Goal: Transaction & Acquisition: Purchase product/service

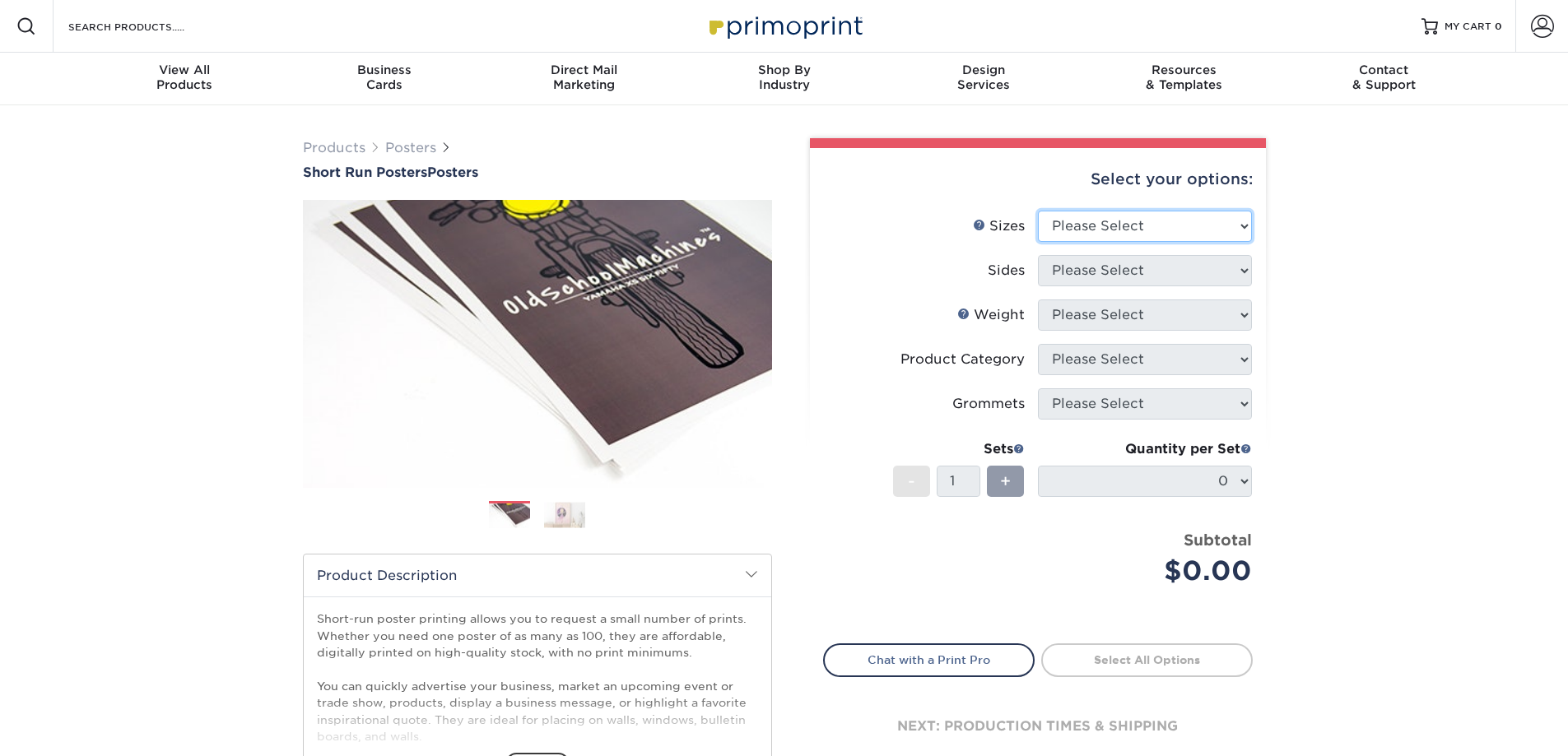
click at [1130, 226] on select "Please Select 12" x 12" 12" x 15" 12" x 17" 12" x 18" 12" x 20" 12" x 24" 12" x…" at bounding box center [1145, 226] width 214 height 31
select select "18.00x24.00"
click at [1037, 210] on select "Please Select 12" x 12" 12" x 15" 12" x 17" 12" x 18" 12" x 20" 12" x 24" 12" x…" at bounding box center [1145, 226] width 214 height 31
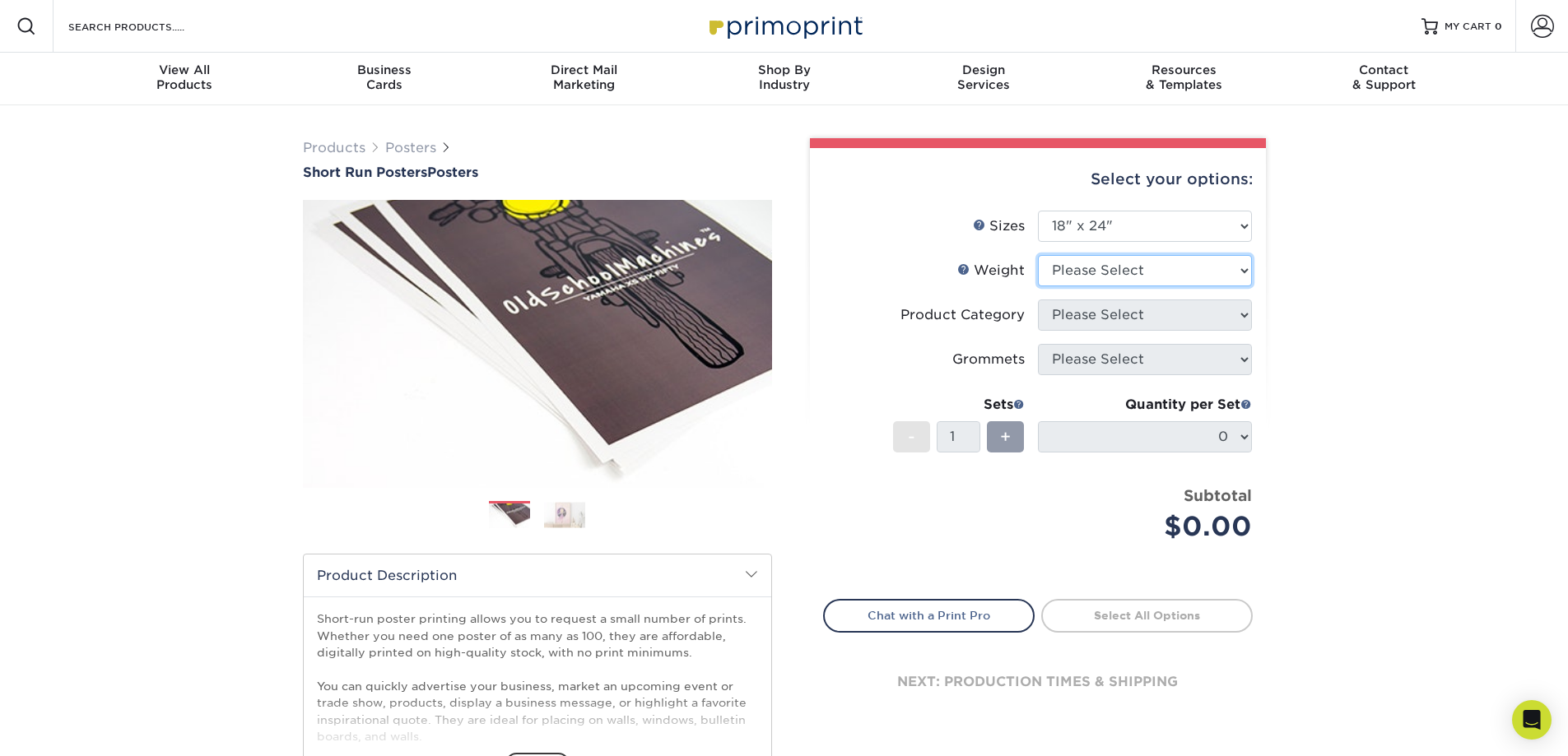
click at [1103, 271] on select "Please Select 8PHOTO 12PTC2S" at bounding box center [1145, 271] width 214 height 31
select select "8PHOTO"
click at [1037, 255] on select "Please Select 8PHOTO 12PTC2S" at bounding box center [1145, 271] width 214 height 31
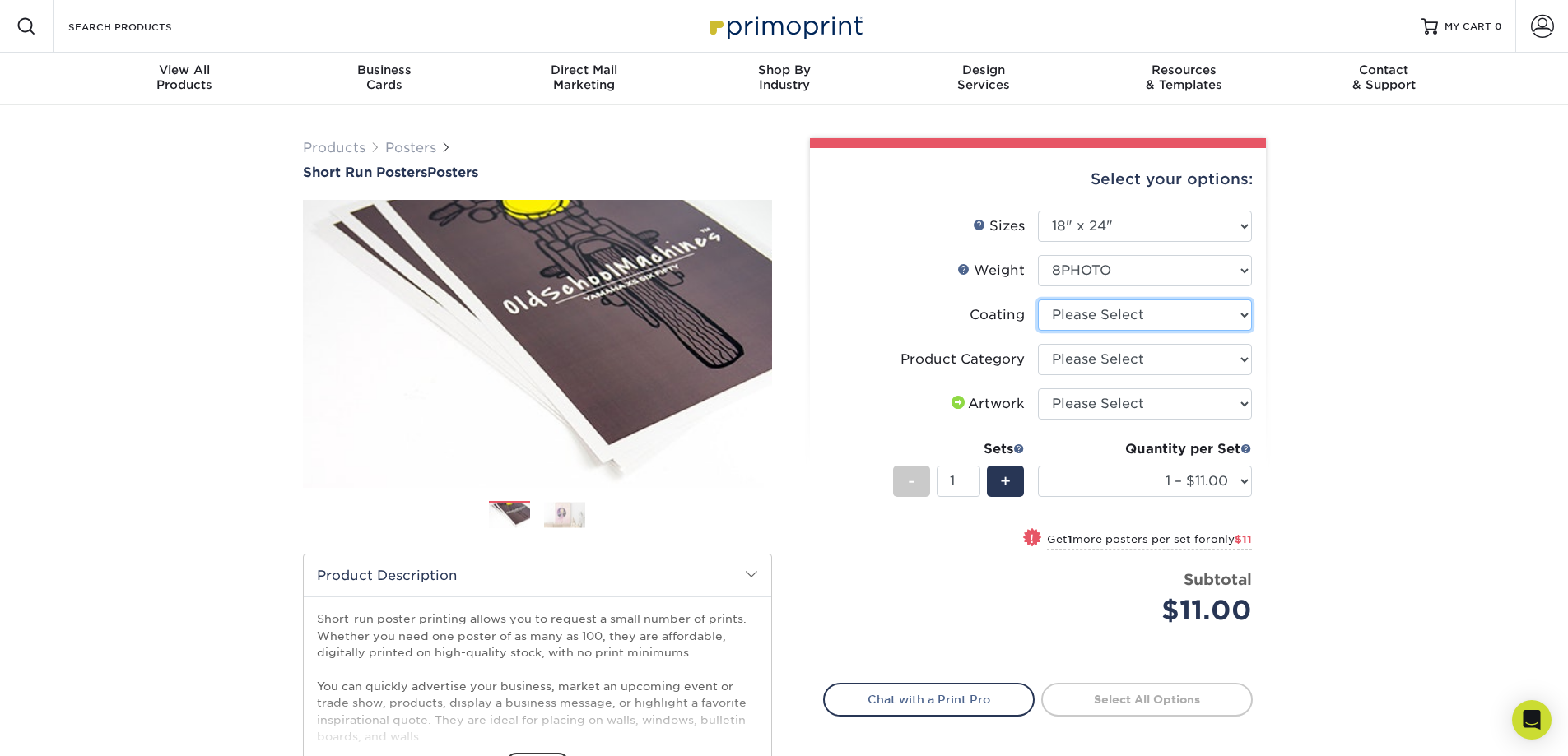
click at [1138, 314] on select at bounding box center [1145, 315] width 214 height 31
select select "3e7618de-abca-4bda-9f97-8b9129e913d8"
click at [1037, 299] on select at bounding box center [1145, 315] width 214 height 31
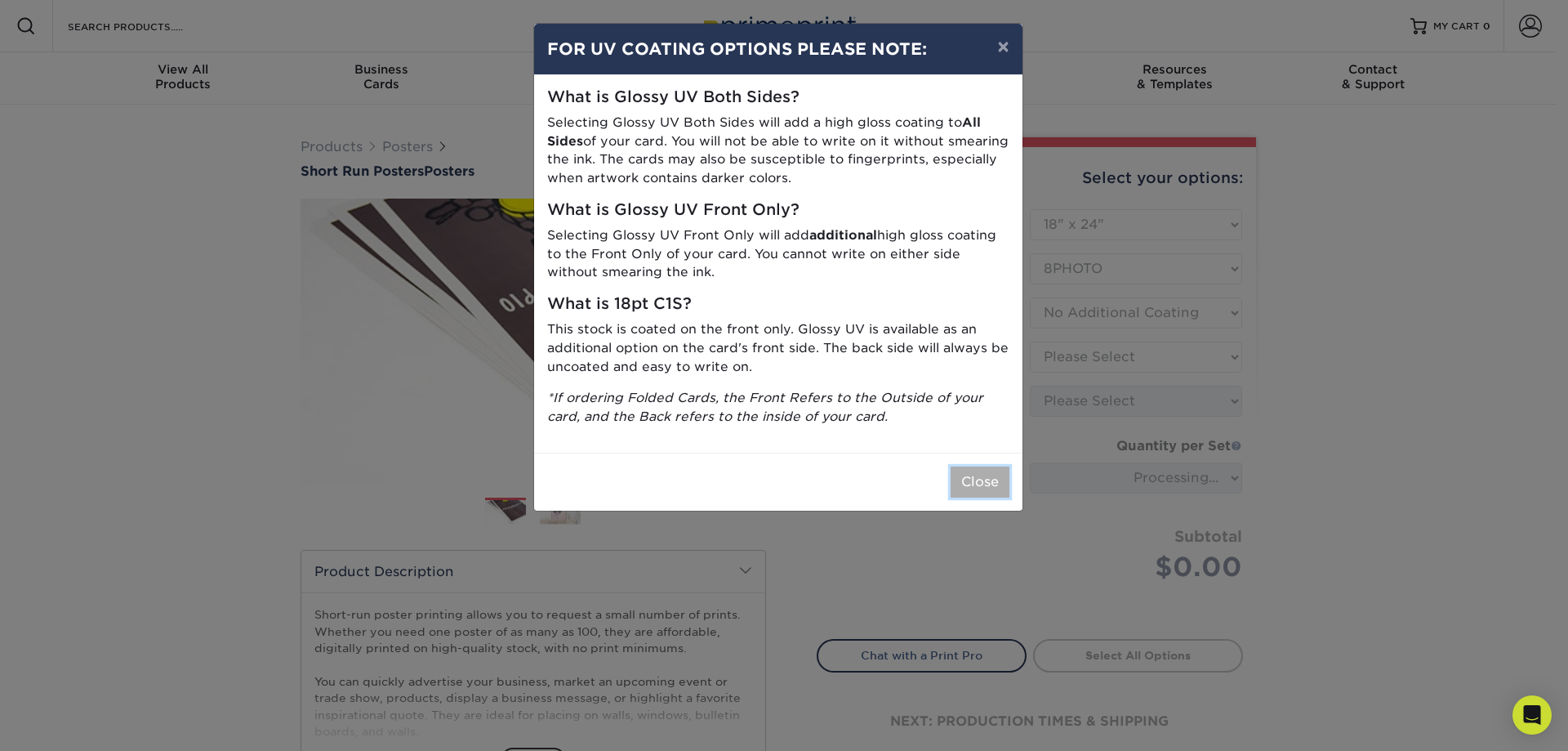
click at [994, 482] on button "Close" at bounding box center [980, 482] width 59 height 31
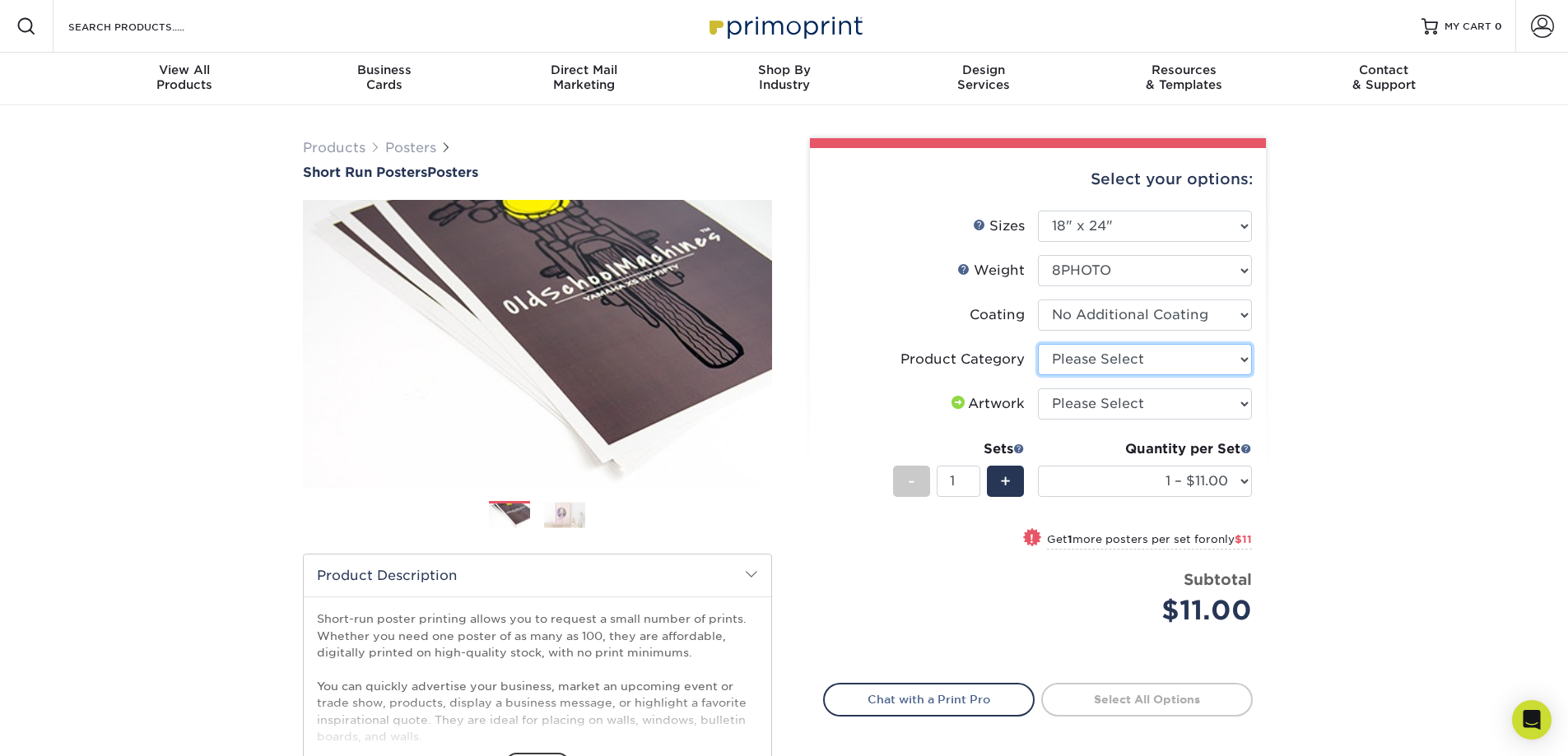
click at [1089, 360] on select "Please Select 8mil Photopaper Poster - Gloss" at bounding box center [1145, 359] width 214 height 31
select select "18b74cc8-844d-4e62-9d0c-08a50927668f"
click at [1037, 344] on select "Please Select 8mil Photopaper Poster - Gloss" at bounding box center [1145, 359] width 214 height 31
click at [1092, 402] on select "Please Select I will upload files I need a design - $150" at bounding box center [1145, 404] width 214 height 31
select select "upload"
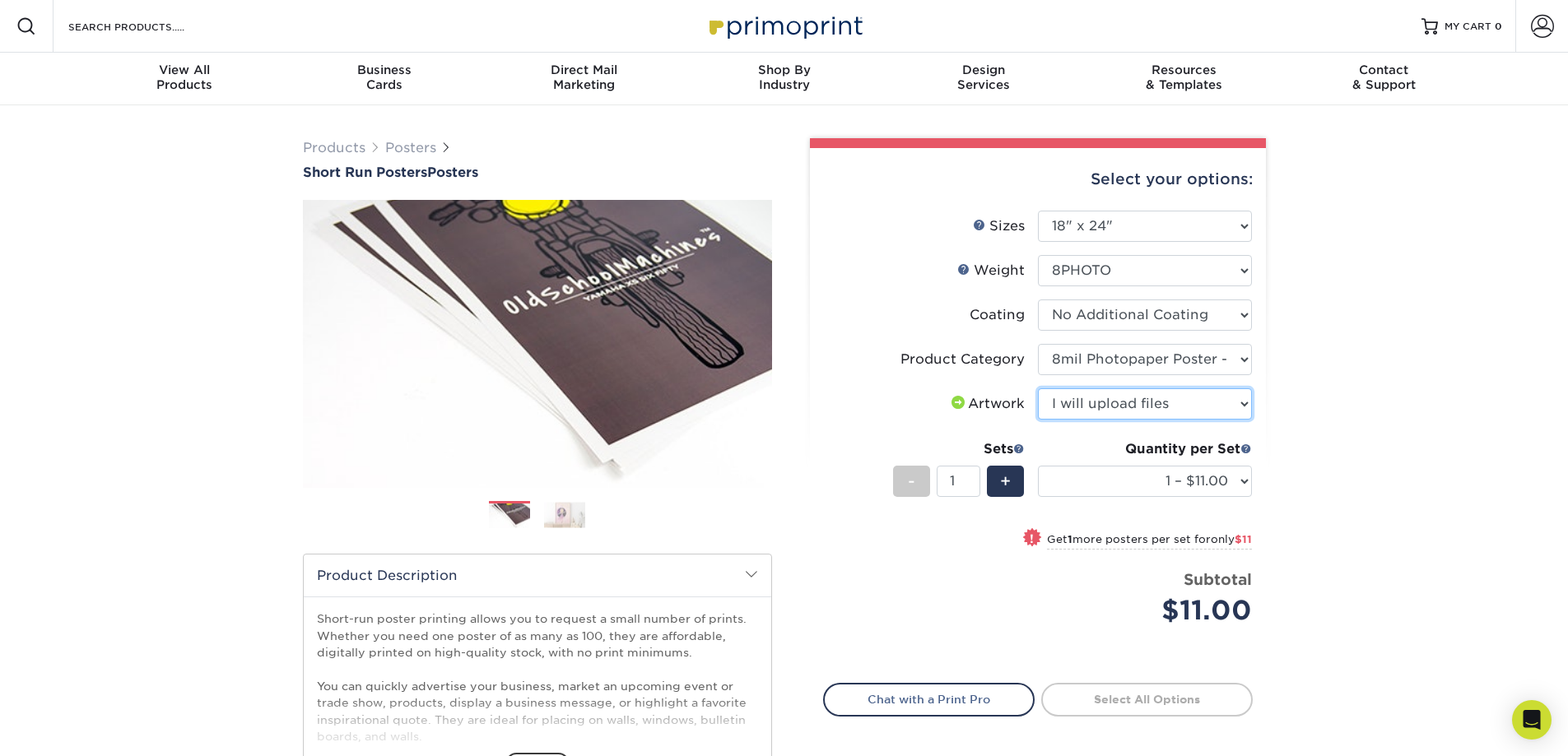
click at [1037, 388] on select "Please Select I will upload files I need a design - $150" at bounding box center [1145, 404] width 214 height 31
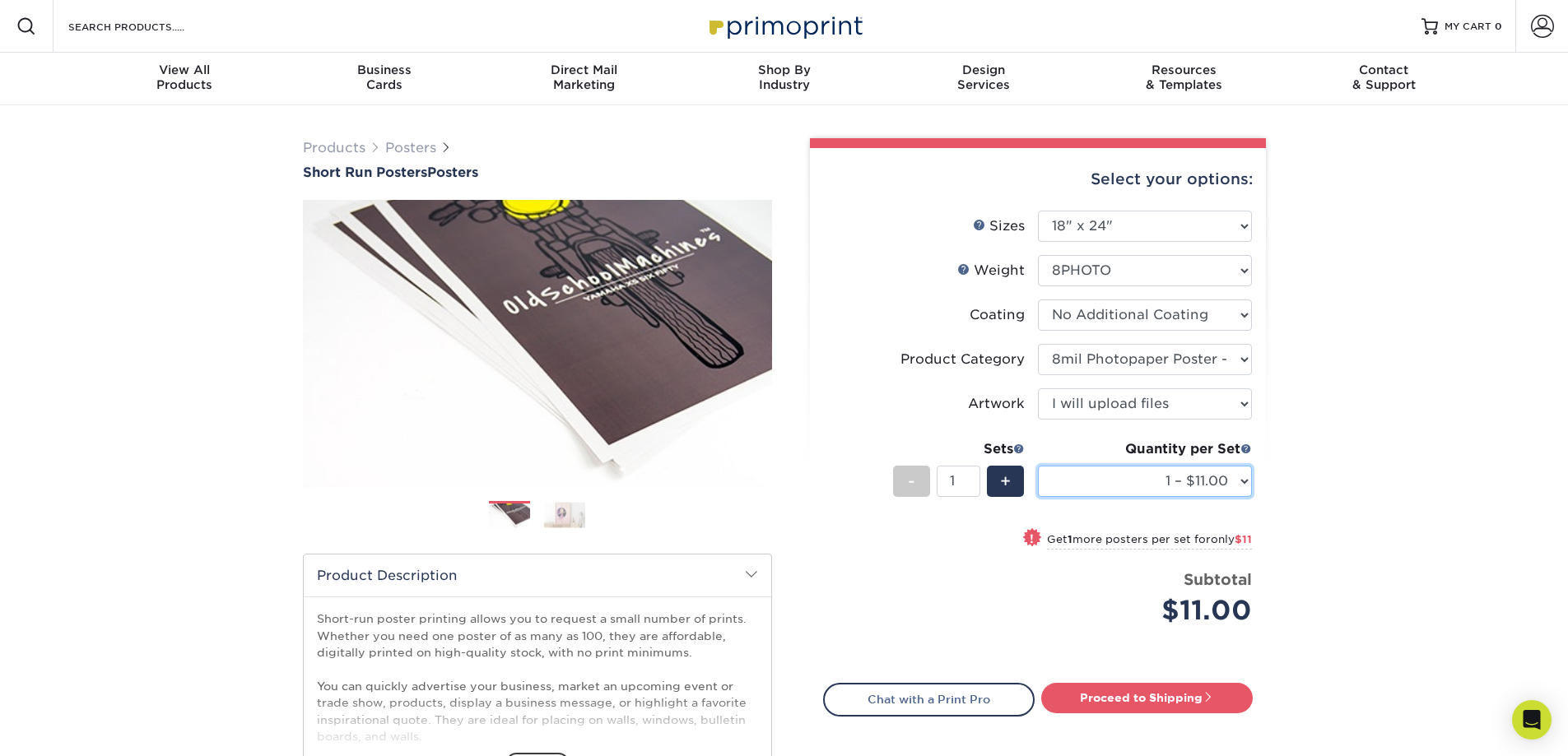
click at [1101, 470] on select "1 – $11.00 2 – $22.00 3 – $32.00 4 – $43.00 5 – $54.00 6 – $64.00 7 – $75.00 8 …" at bounding box center [1145, 481] width 214 height 31
click at [1327, 444] on div "Products Posters Short Run Posters Posters" at bounding box center [784, 544] width 1568 height 879
click at [1332, 452] on div "Products Posters Short Run Posters Posters" at bounding box center [784, 544] width 1568 height 879
